Goal: Check status

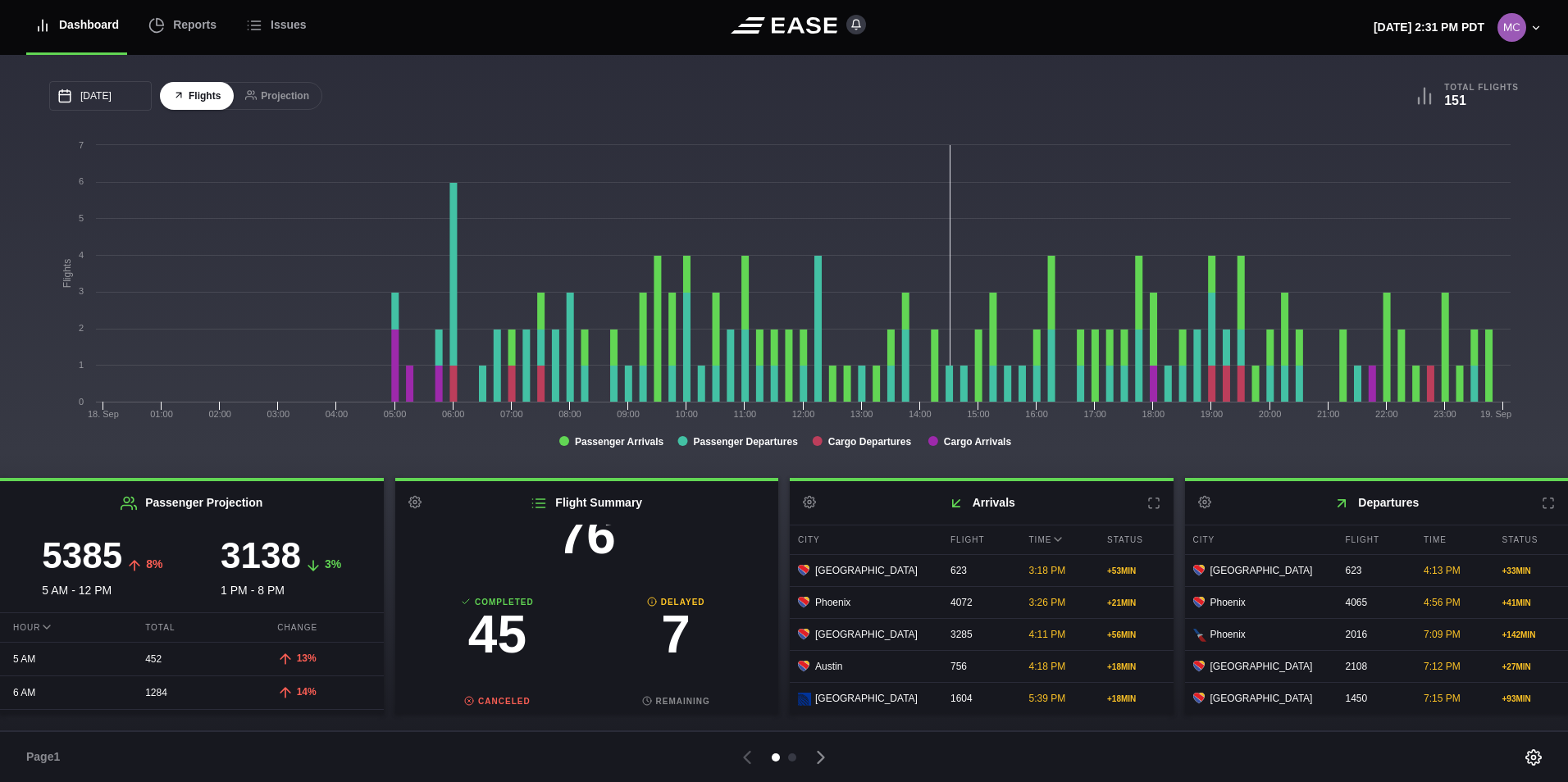
scroll to position [164, 0]
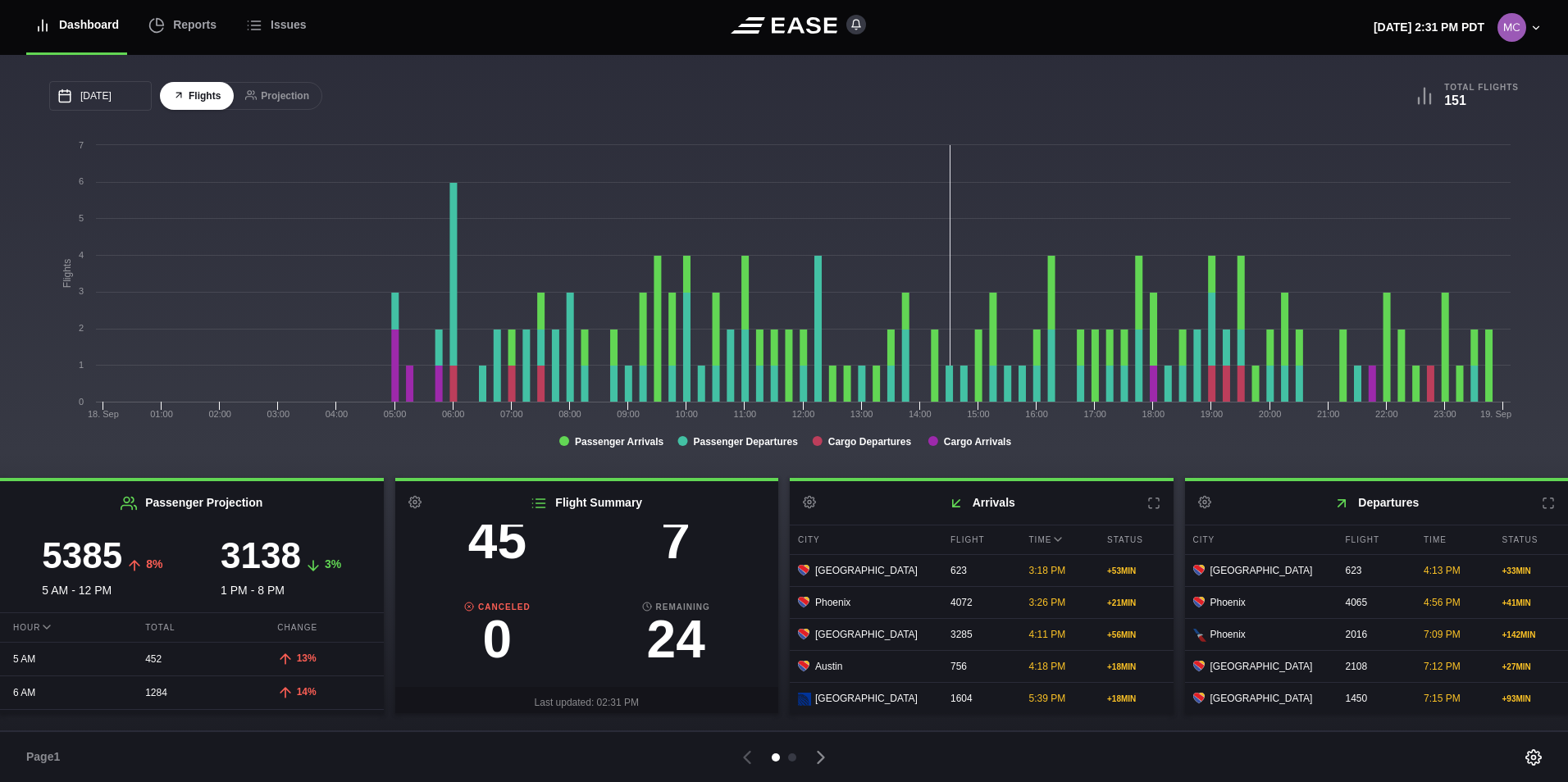
click at [676, 552] on h3 "7" at bounding box center [676, 540] width 179 height 52
select select "DELAYED"
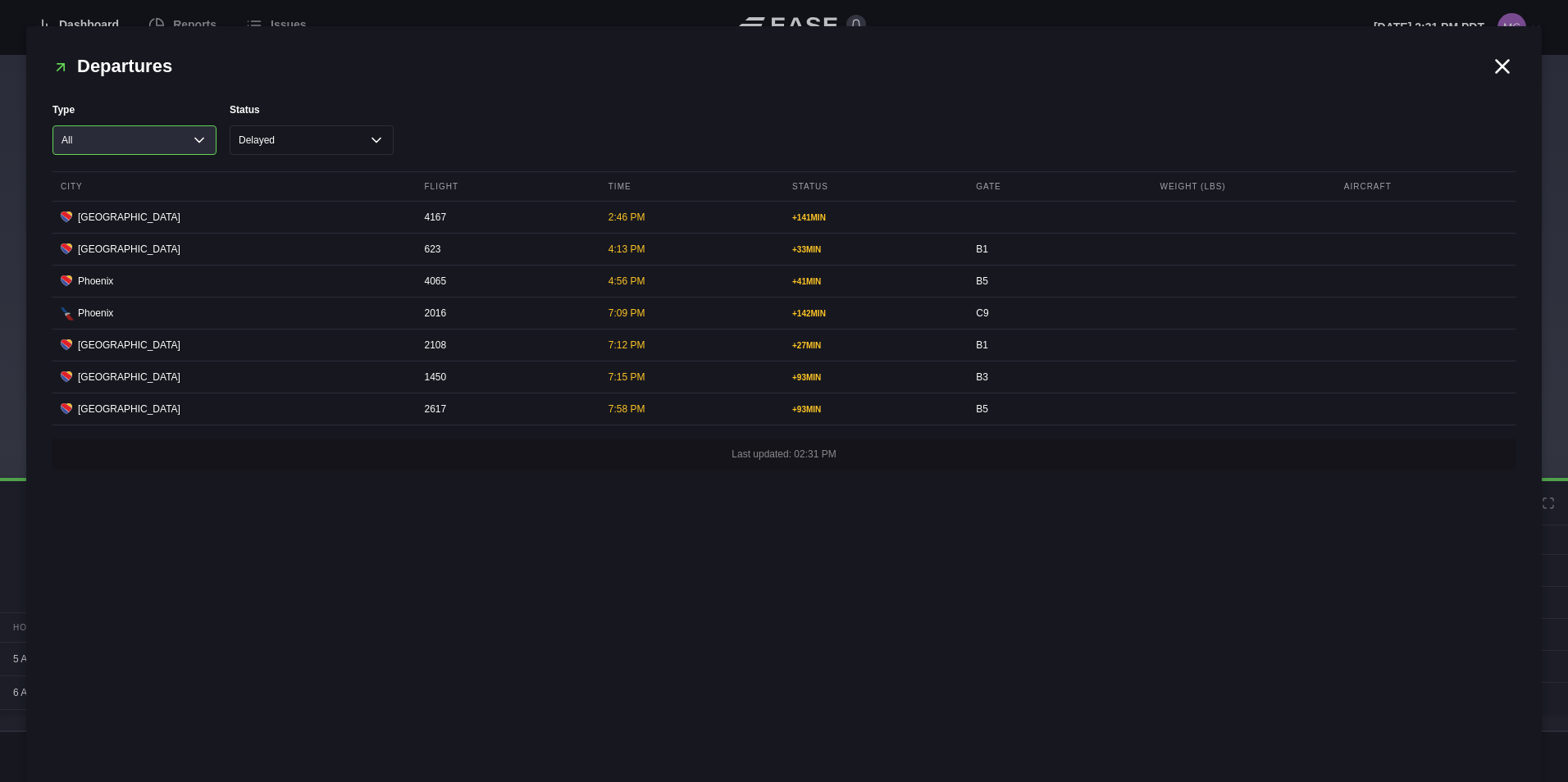
click at [204, 137] on select "All Cargo Passenger" at bounding box center [134, 140] width 164 height 29
select select "passenger"
click at [52, 126] on select "All Cargo Passenger" at bounding box center [134, 140] width 164 height 29
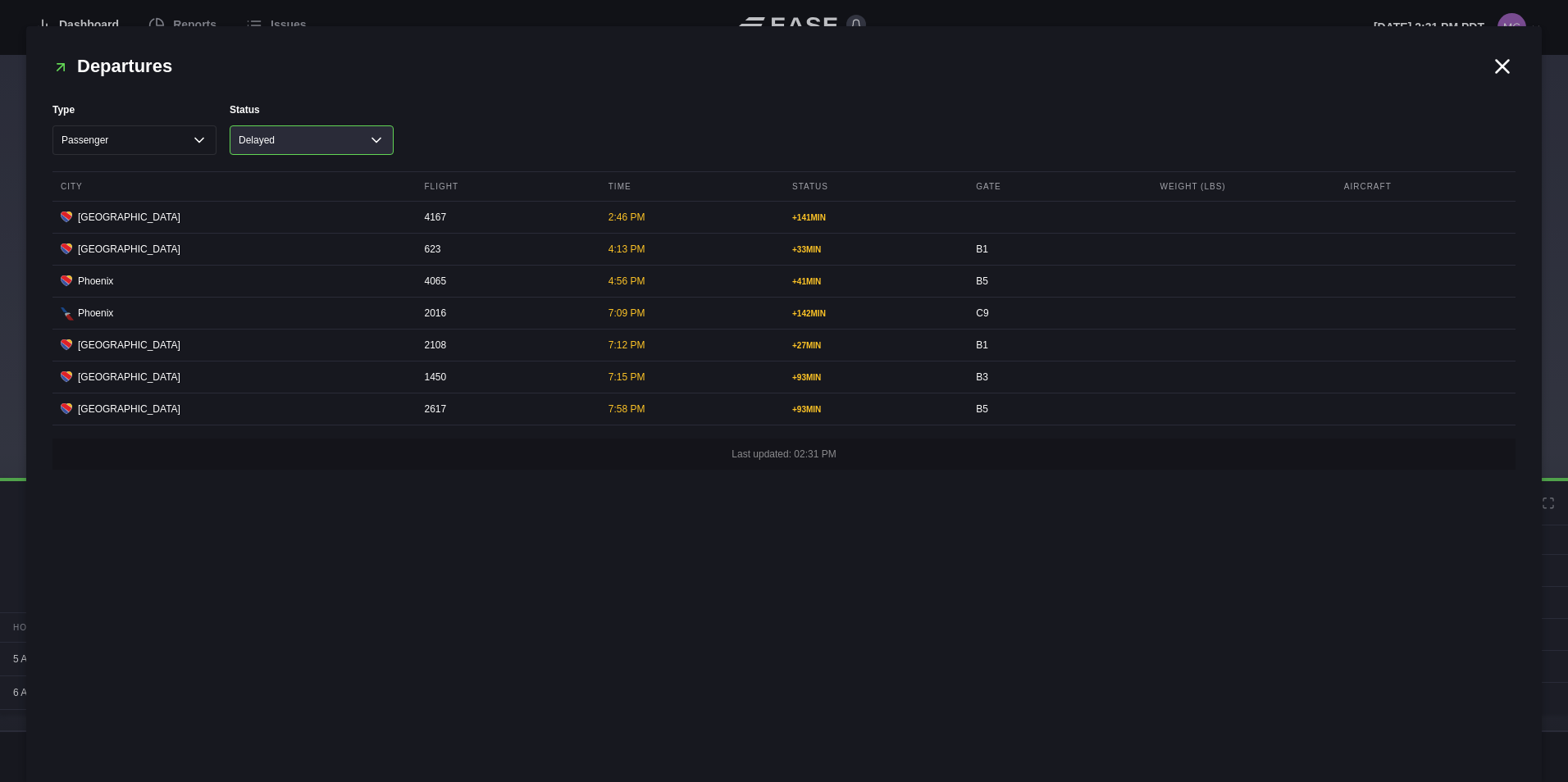
click at [330, 148] on select "All Cancelled Completed Delayed On Time" at bounding box center [311, 140] width 164 height 29
select select "COMPLETED"
click at [229, 126] on select "All Cancelled Completed Delayed On Time" at bounding box center [311, 140] width 164 height 29
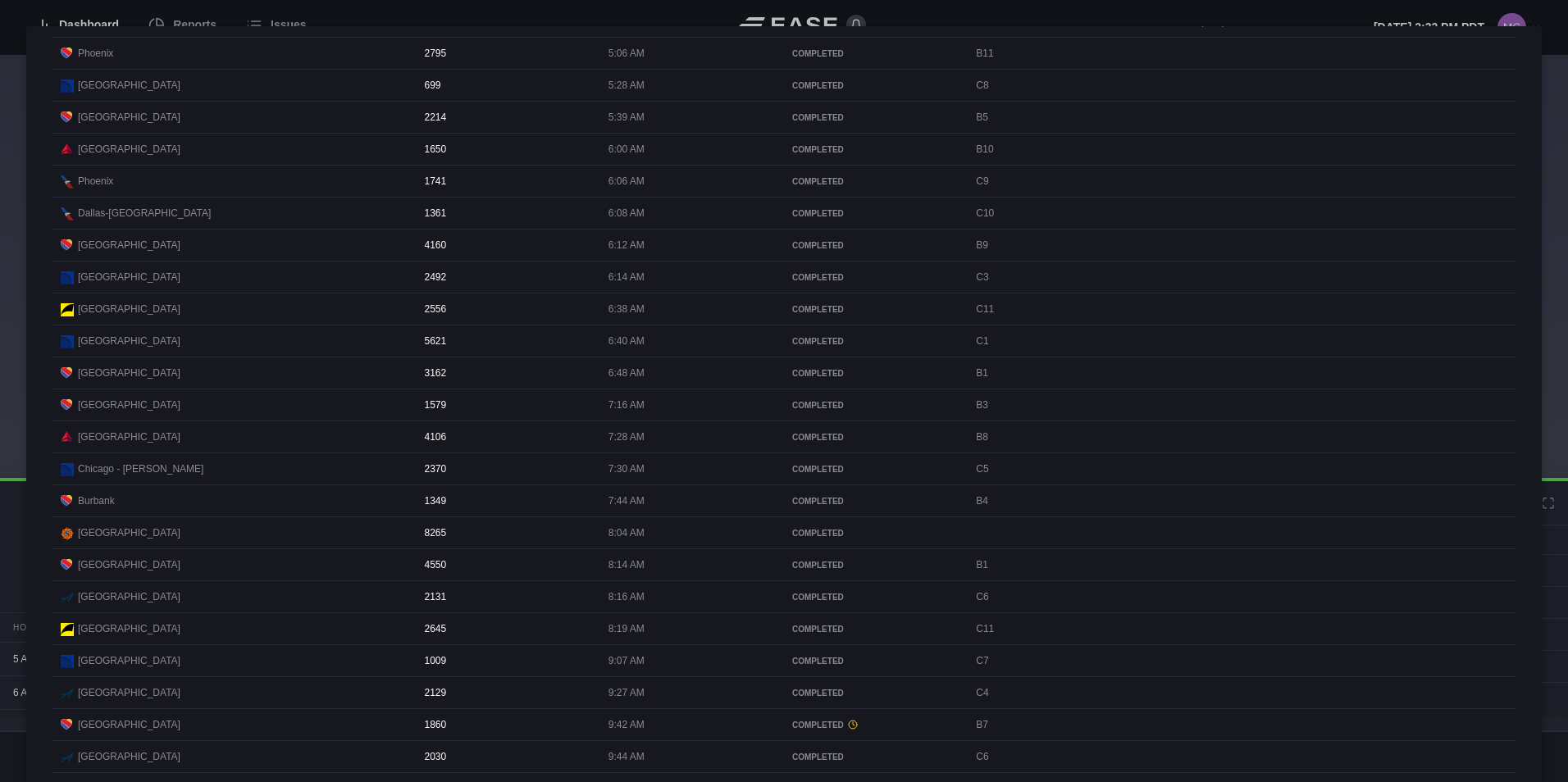
scroll to position [0, 0]
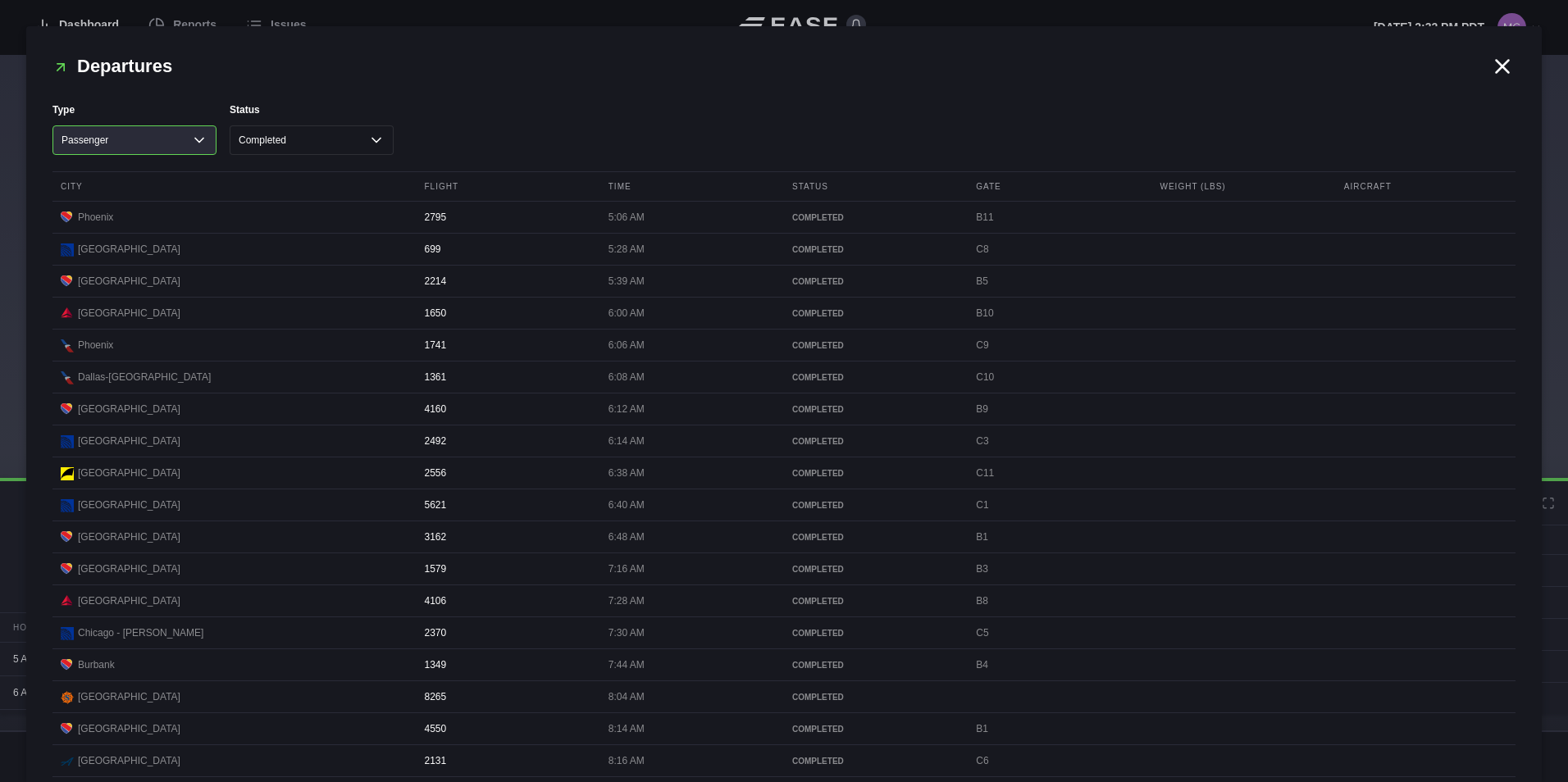
click at [199, 136] on select "All Cargo Passenger" at bounding box center [134, 140] width 164 height 29
select select "All"
click at [52, 126] on select "All Cargo Passenger" at bounding box center [134, 140] width 164 height 29
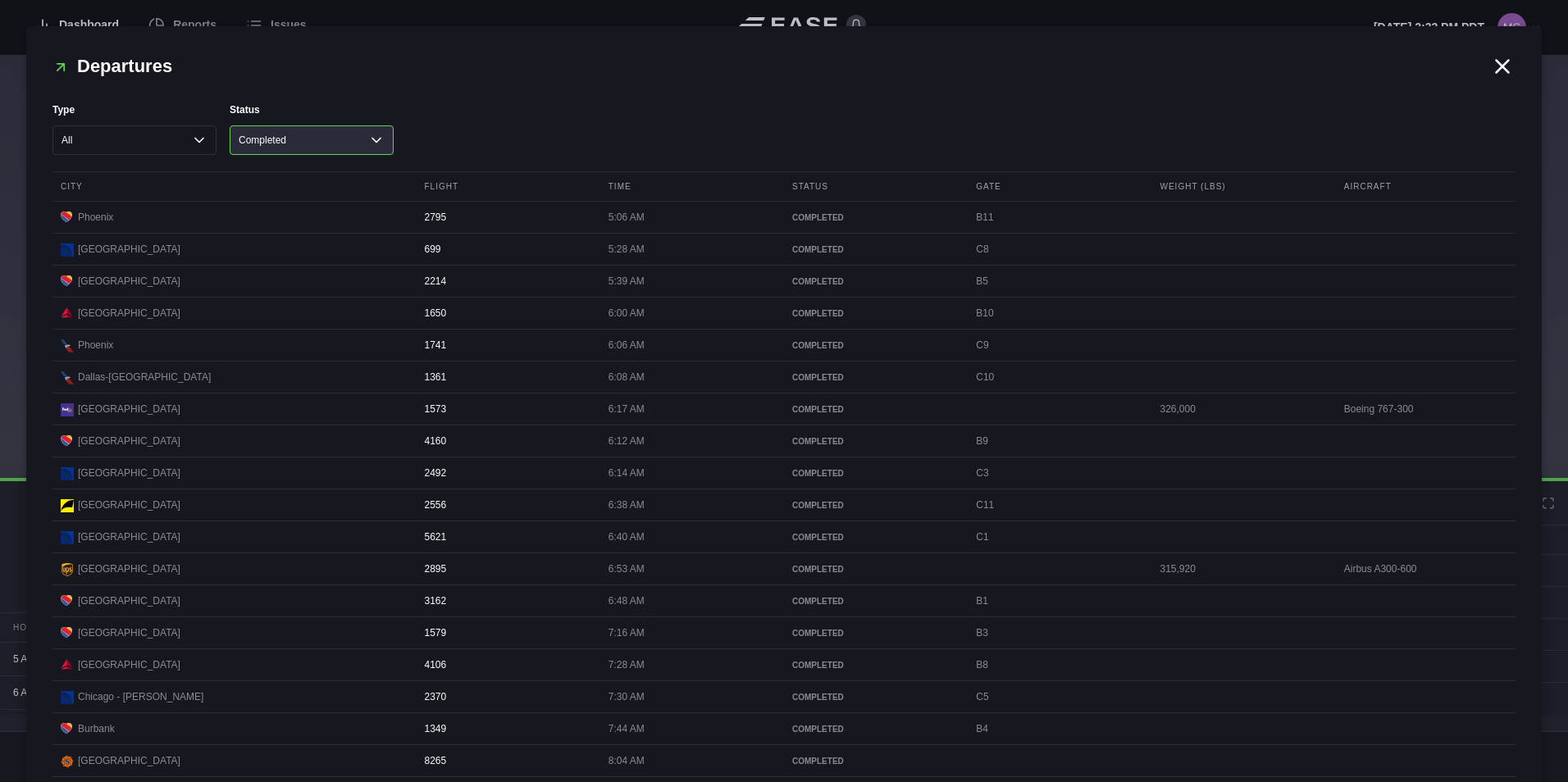
click at [304, 141] on select "All Cancelled Completed Delayed On Time" at bounding box center [311, 140] width 164 height 29
select select "All"
click at [229, 126] on select "All Cancelled Completed Delayed On Time" at bounding box center [311, 140] width 164 height 29
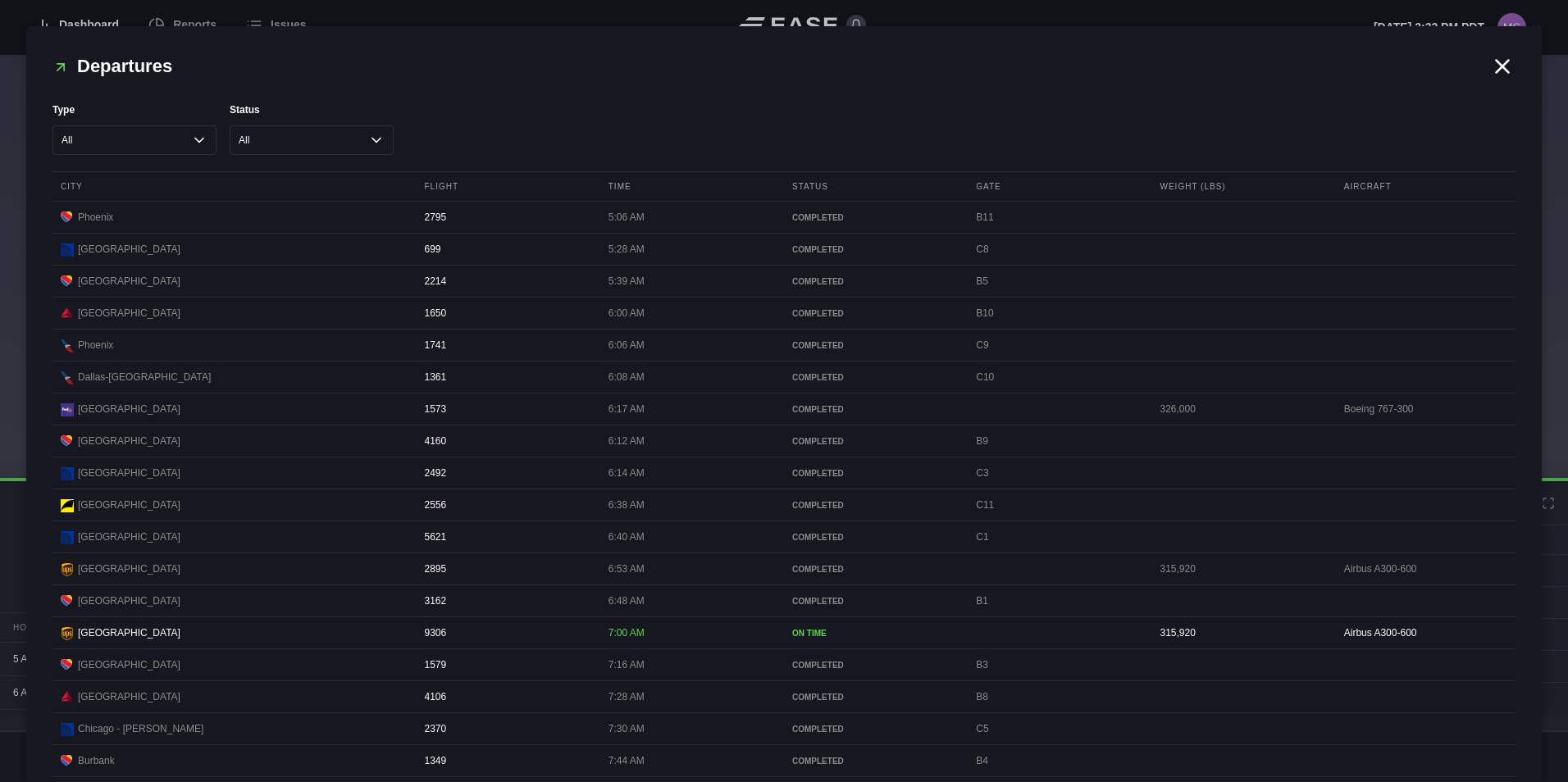
click at [1495, 70] on icon at bounding box center [1502, 67] width 25 height 25
